Goal: Transaction & Acquisition: Obtain resource

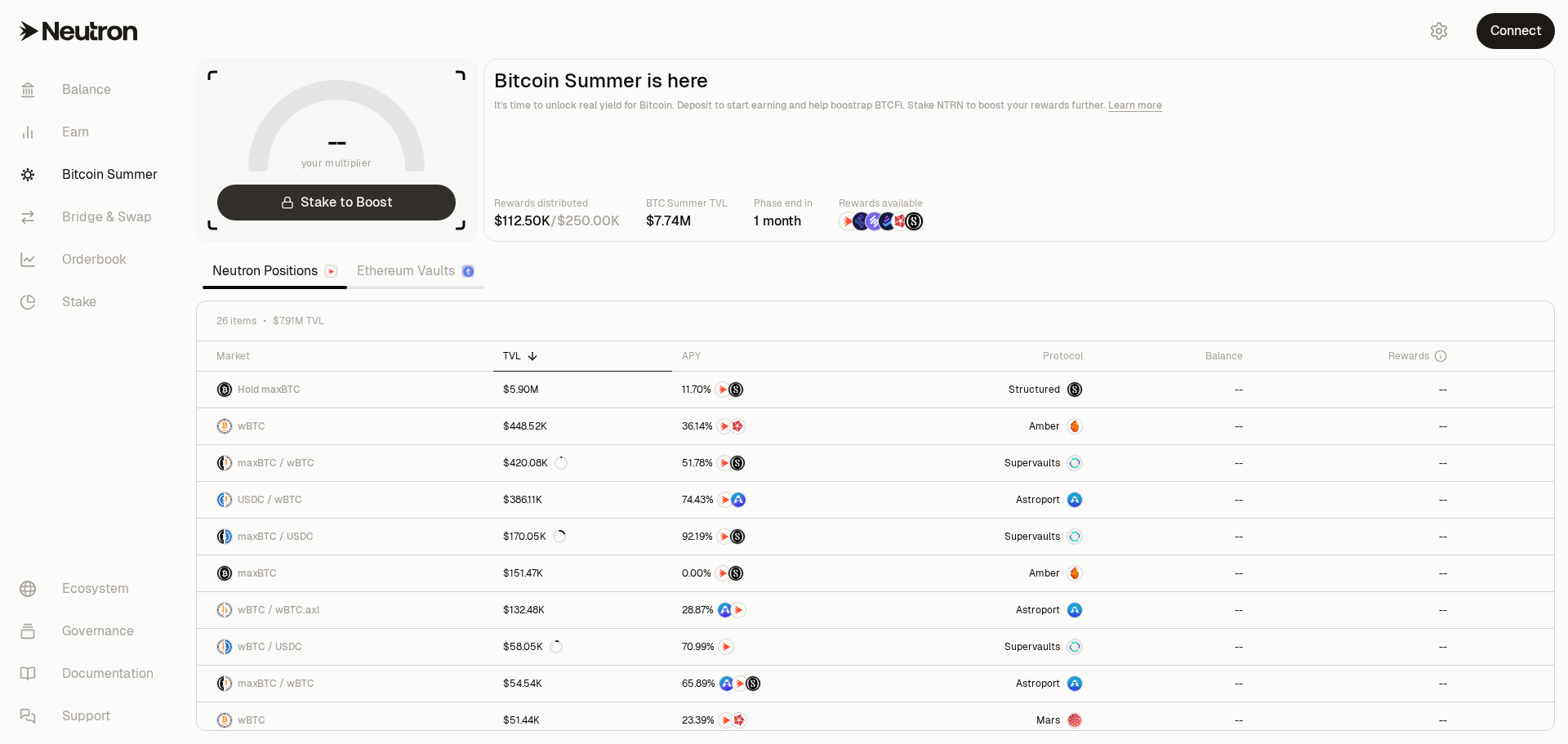
click at [409, 200] on link "Stake to Boost" at bounding box center [336, 202] width 239 height 36
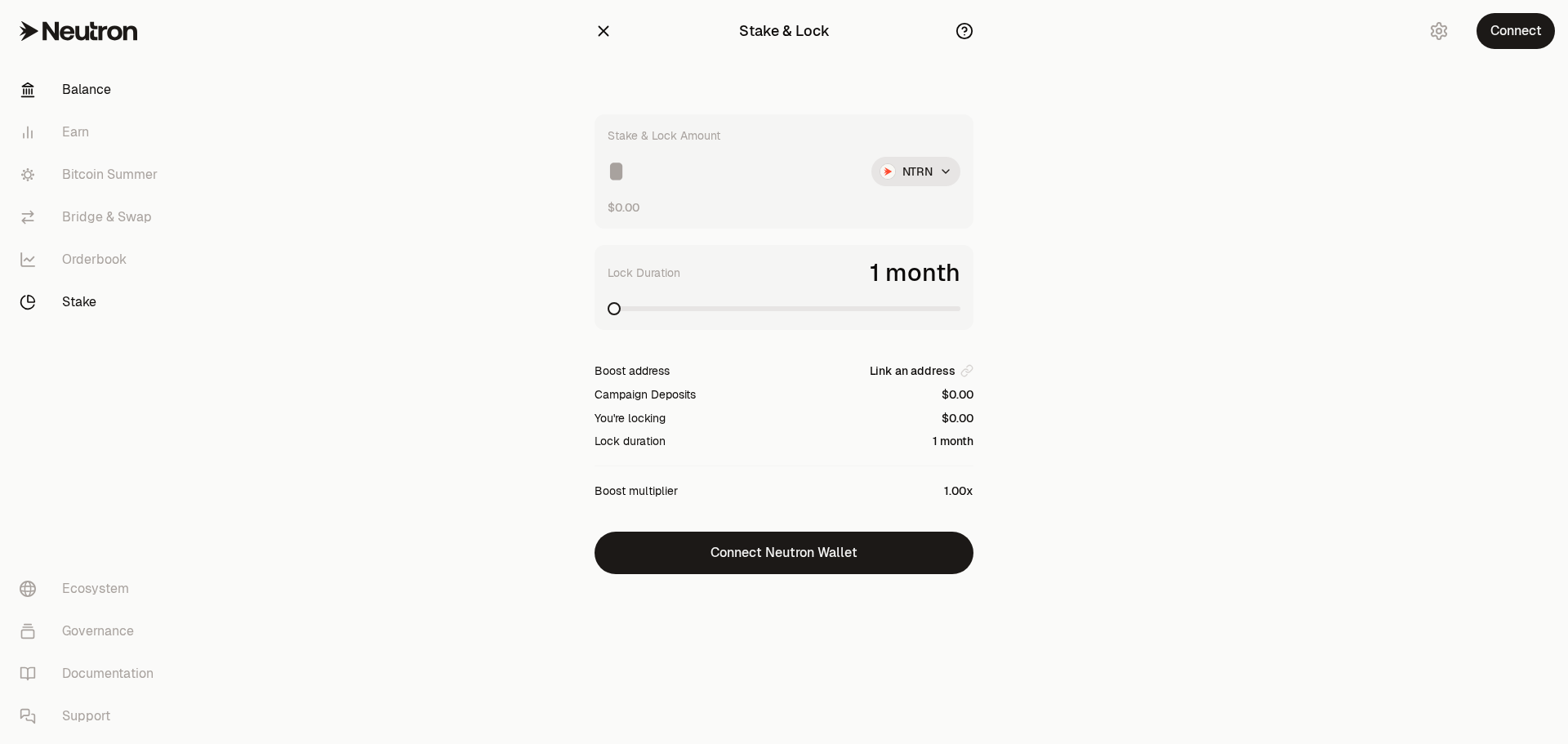
click at [96, 96] on link "Balance" at bounding box center [91, 90] width 170 height 42
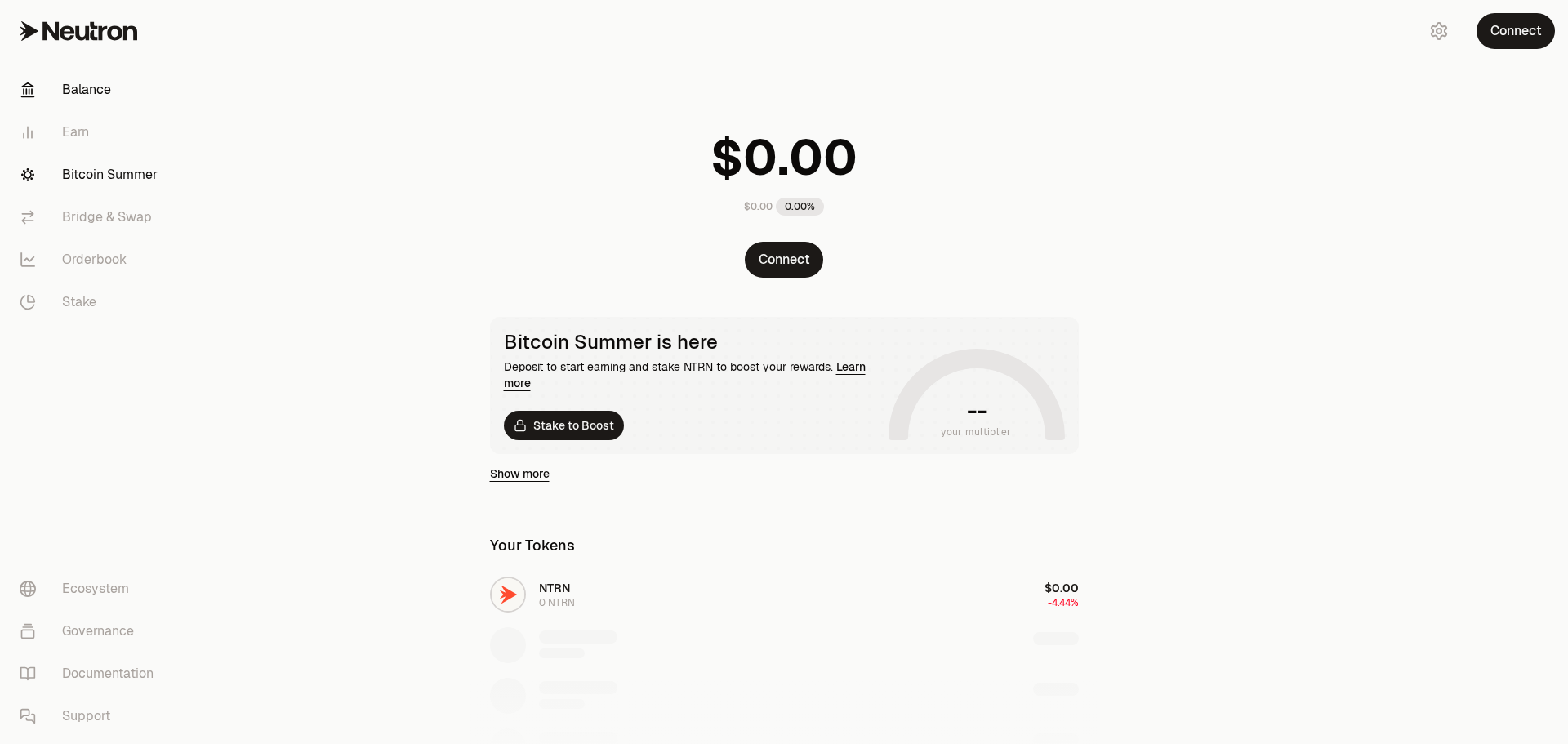
click at [125, 176] on link "Bitcoin Summer" at bounding box center [91, 174] width 170 height 42
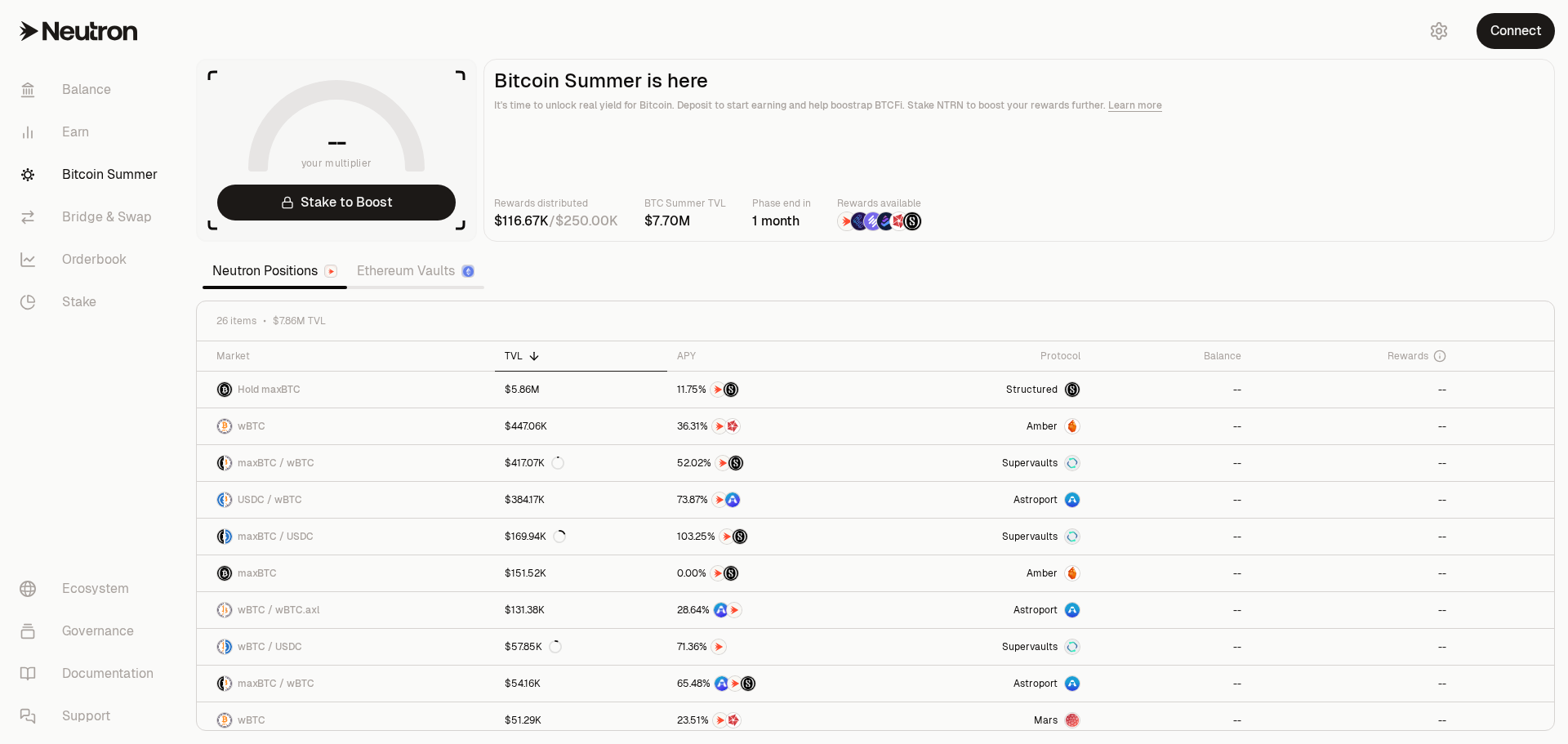
click at [1284, 203] on div "Rewards distributed / BTC Summer TVL Phase end [DATE] Rewards available" at bounding box center [1019, 214] width 1050 height 36
